Goal: Information Seeking & Learning: Understand process/instructions

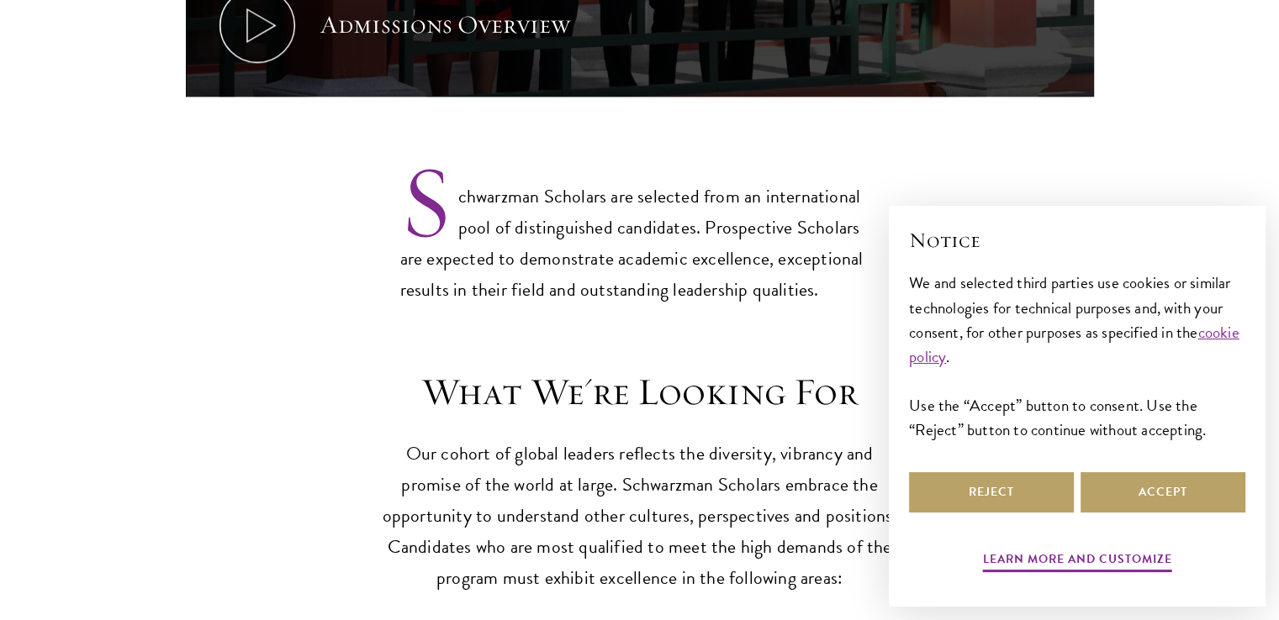
scroll to position [1345, 0]
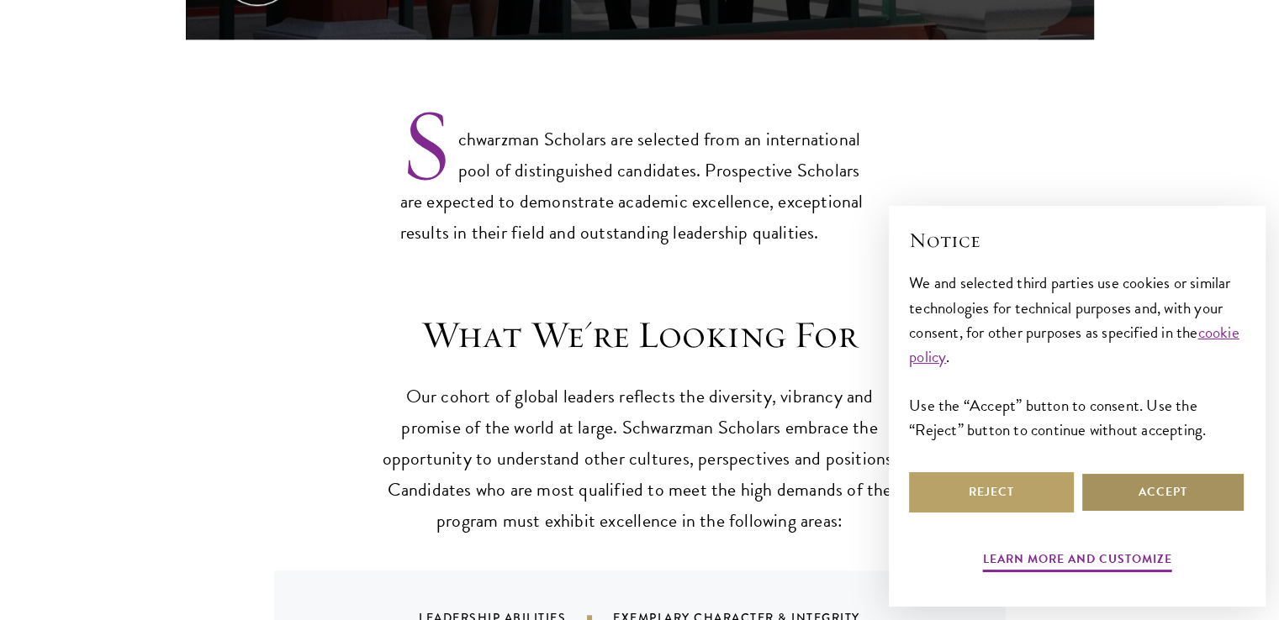
click at [1107, 483] on button "Accept" at bounding box center [1162, 492] width 165 height 40
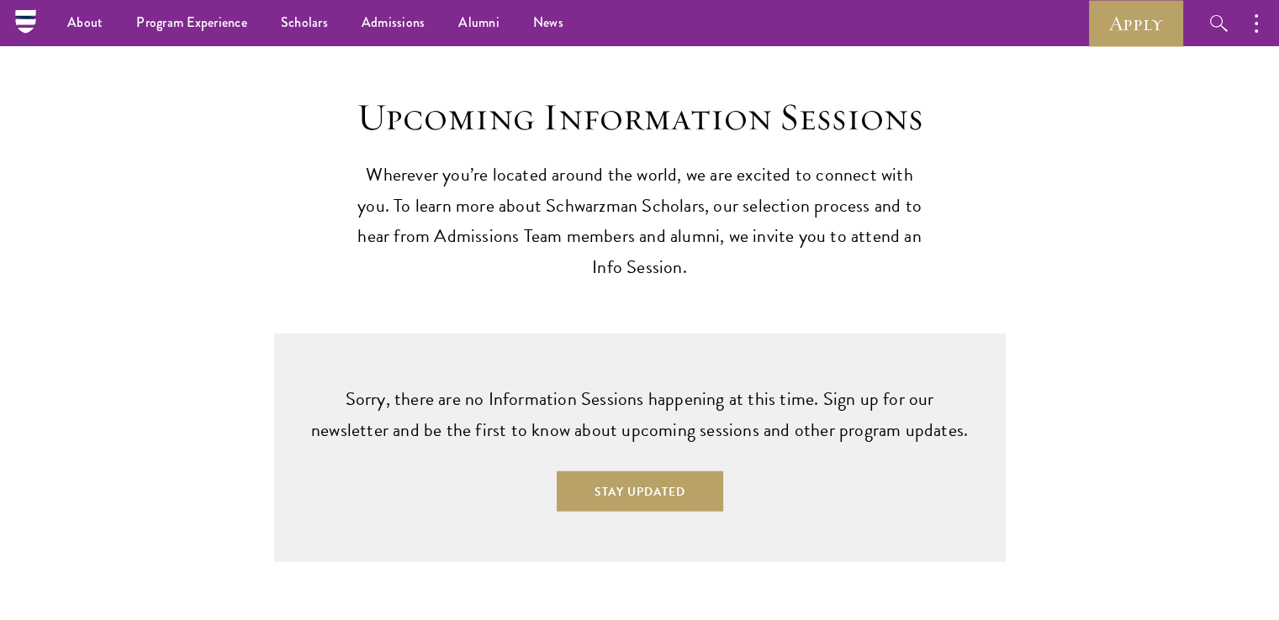
scroll to position [4119, 0]
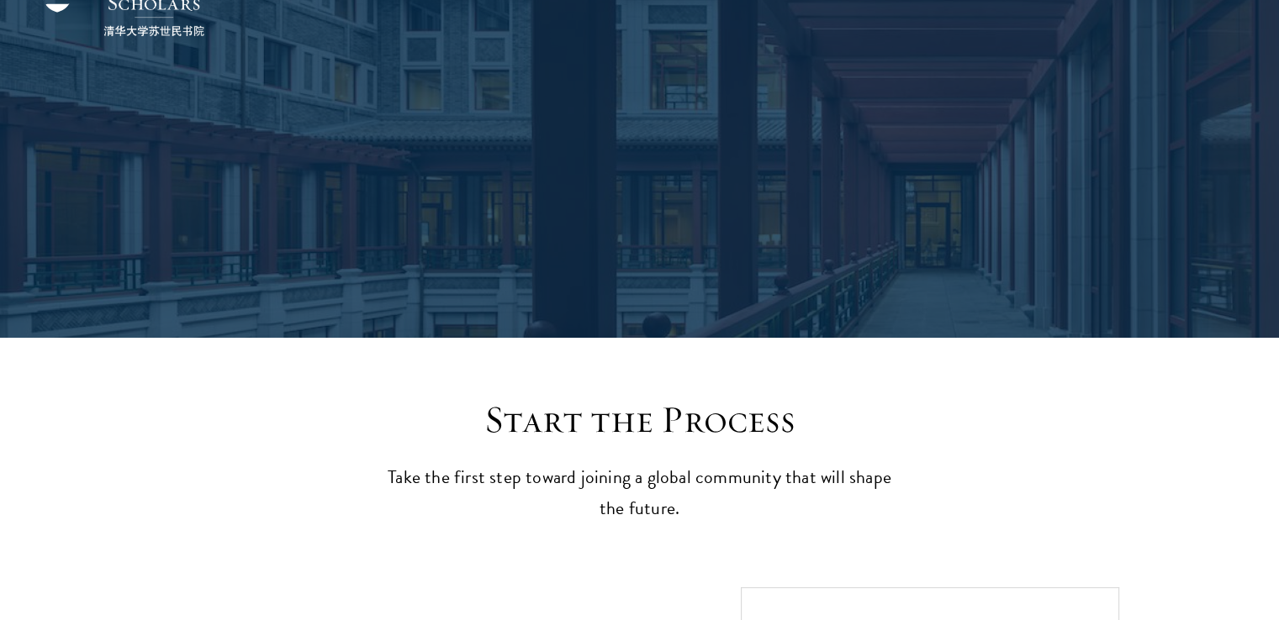
scroll to position [513, 0]
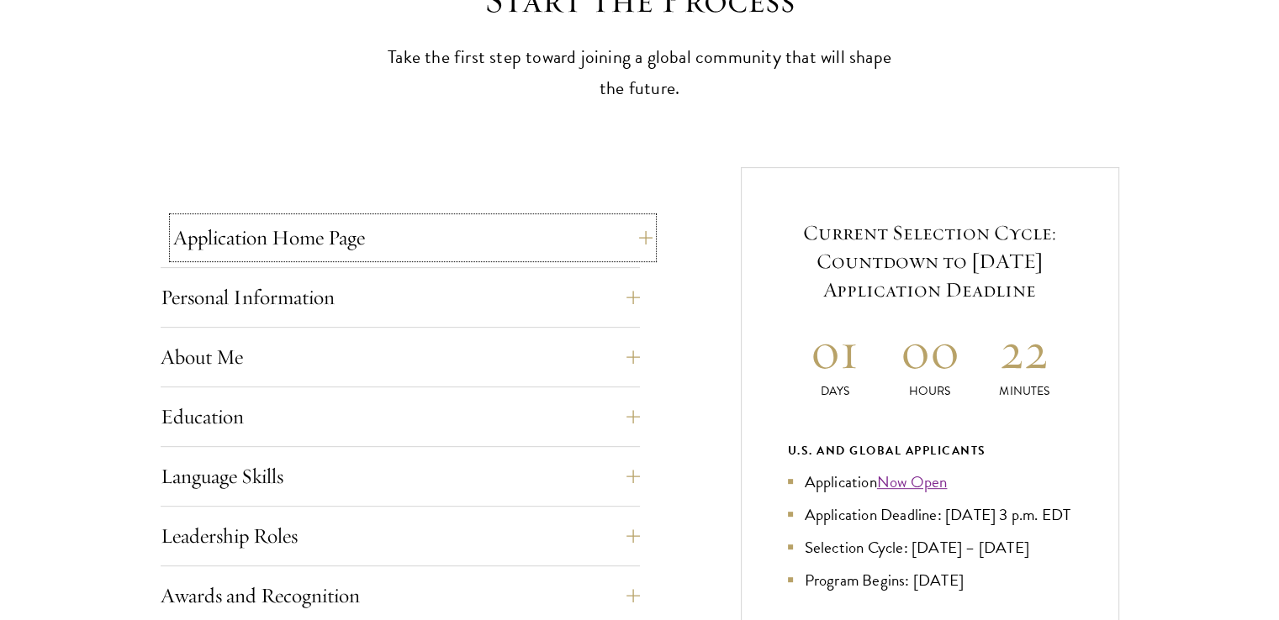
click at [642, 233] on button "Application Home Page" at bounding box center [412, 238] width 479 height 40
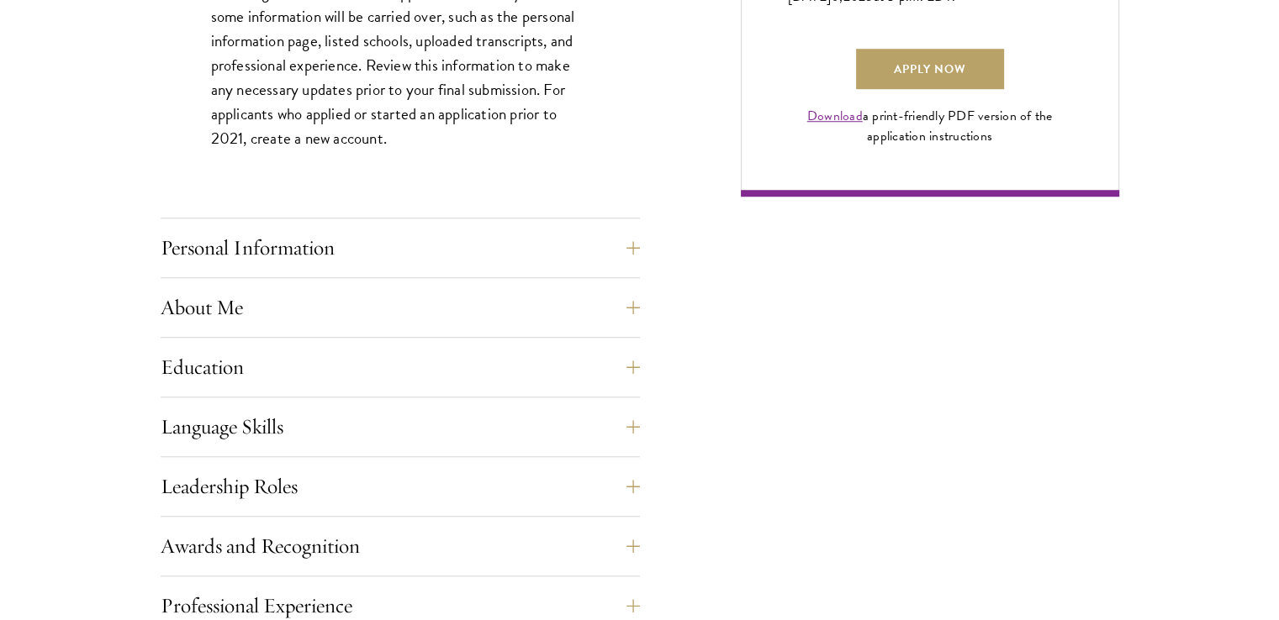
scroll to position [1354, 0]
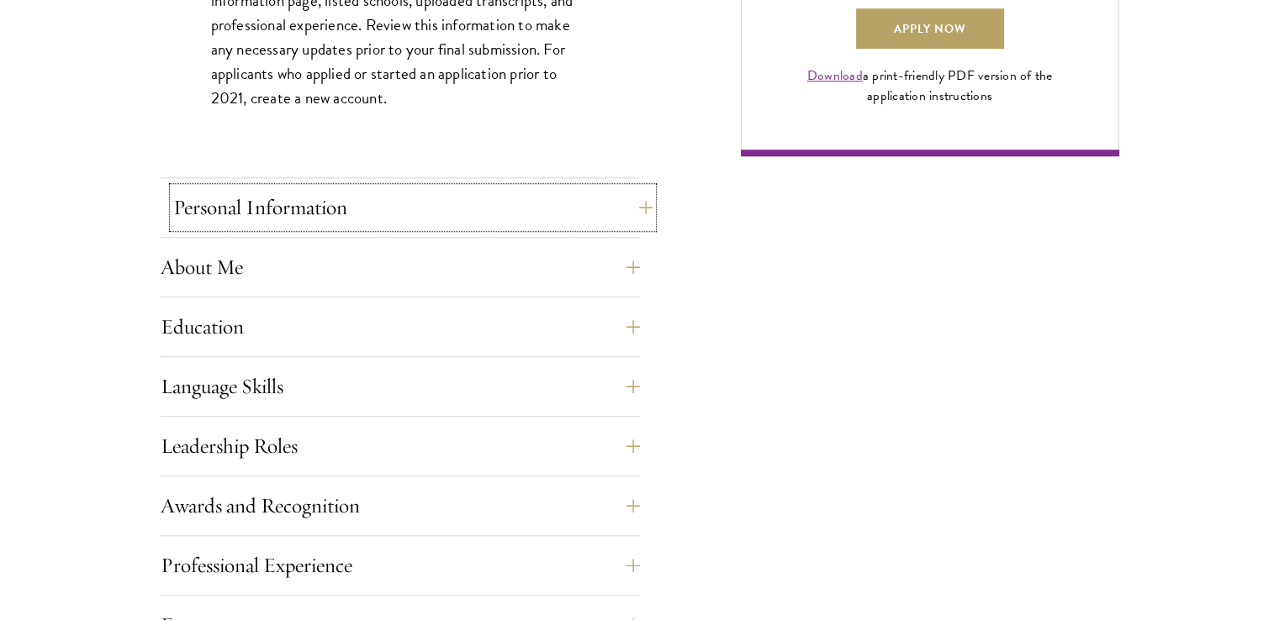
click at [632, 213] on button "Personal Information" at bounding box center [412, 207] width 479 height 40
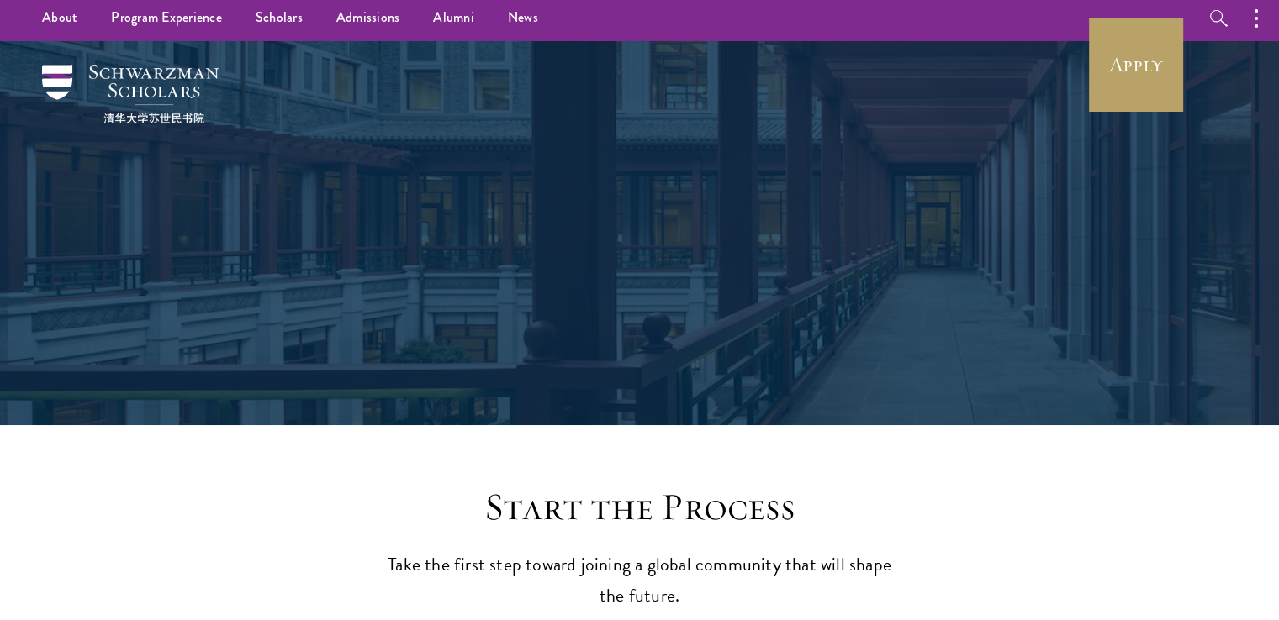
scroll to position [0, 0]
